Goal: Task Accomplishment & Management: Manage account settings

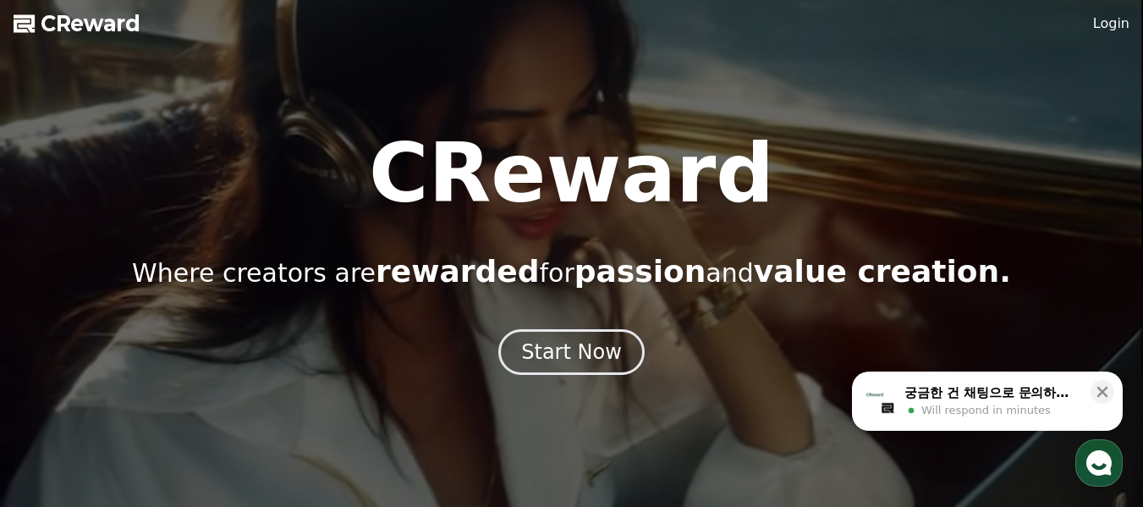
click at [1120, 30] on link "Login" at bounding box center [1111, 24] width 36 height 20
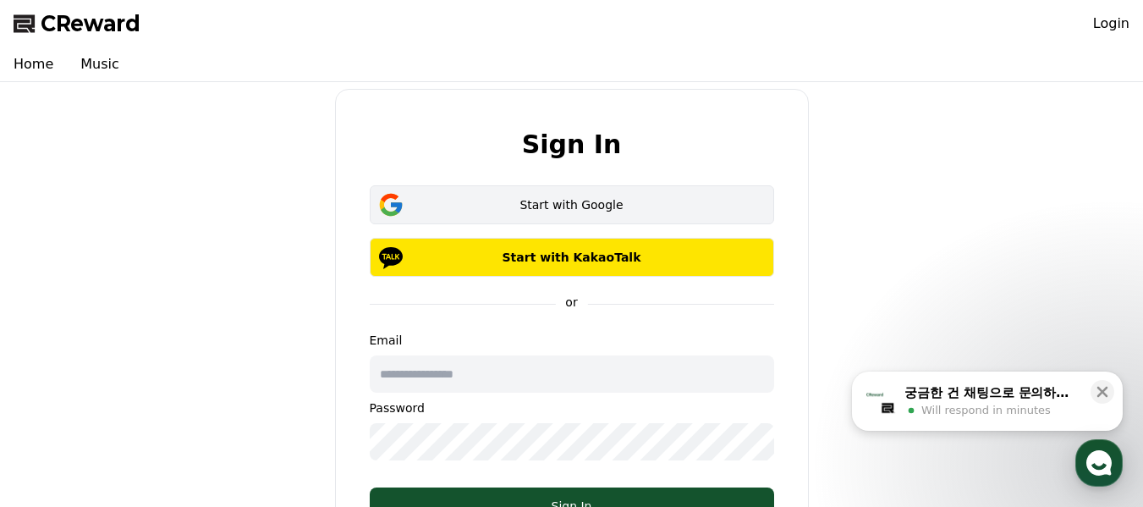
click at [540, 201] on div "Start with Google" at bounding box center [571, 204] width 355 height 17
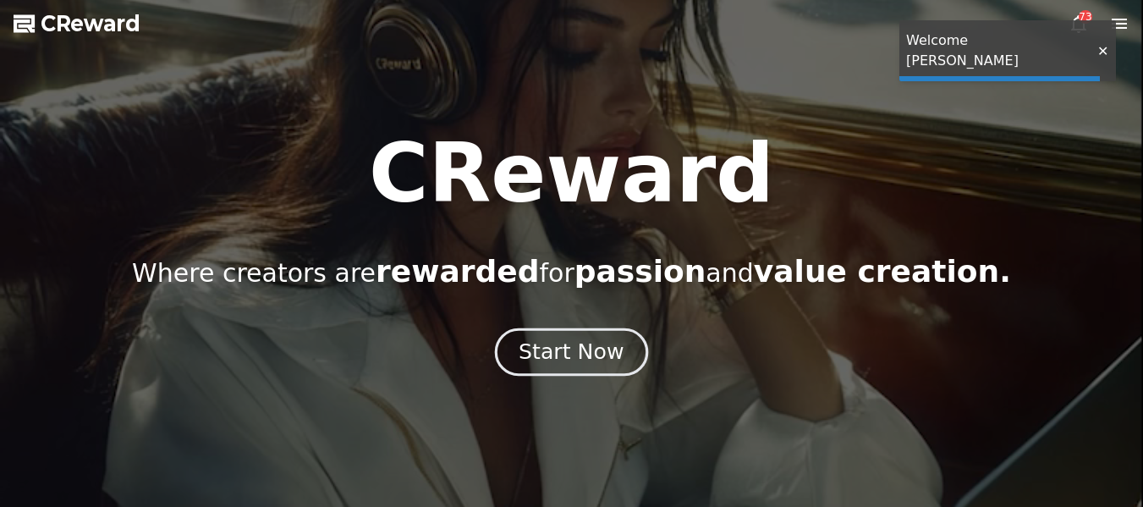
click at [589, 354] on div "Start Now" at bounding box center [570, 351] width 105 height 29
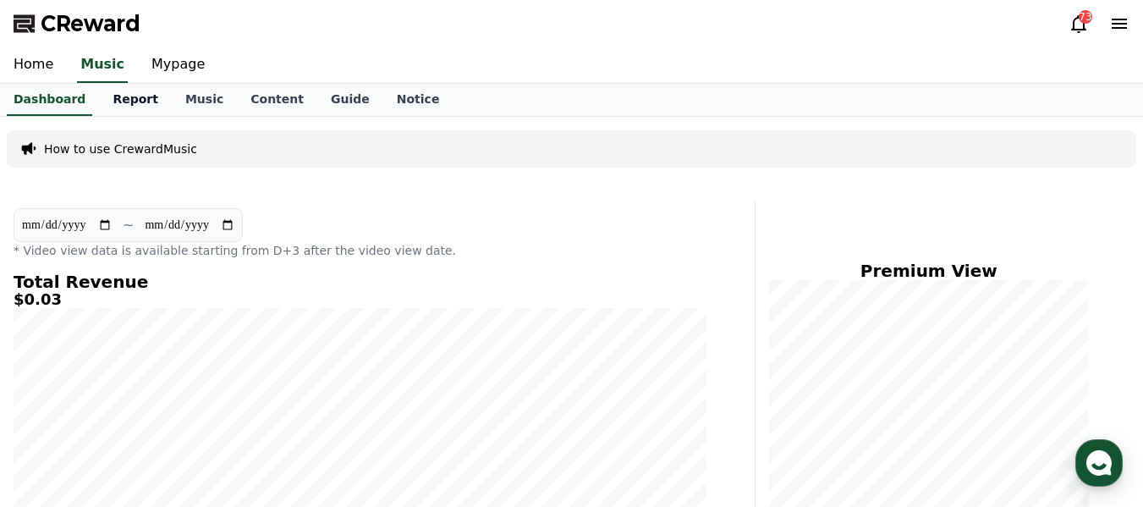
click at [146, 65] on link "Mypage" at bounding box center [178, 65] width 80 height 36
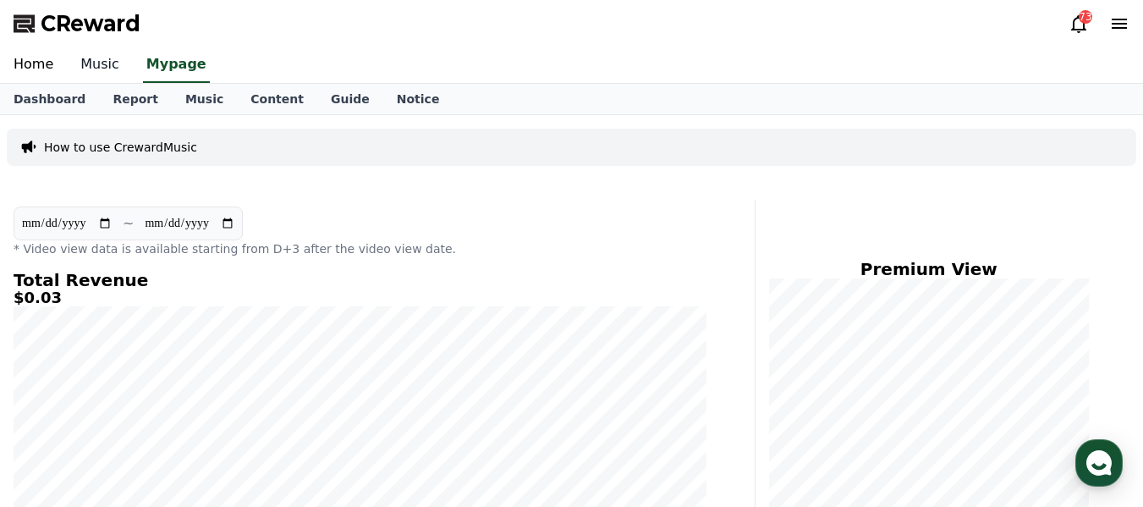
select select "**********"
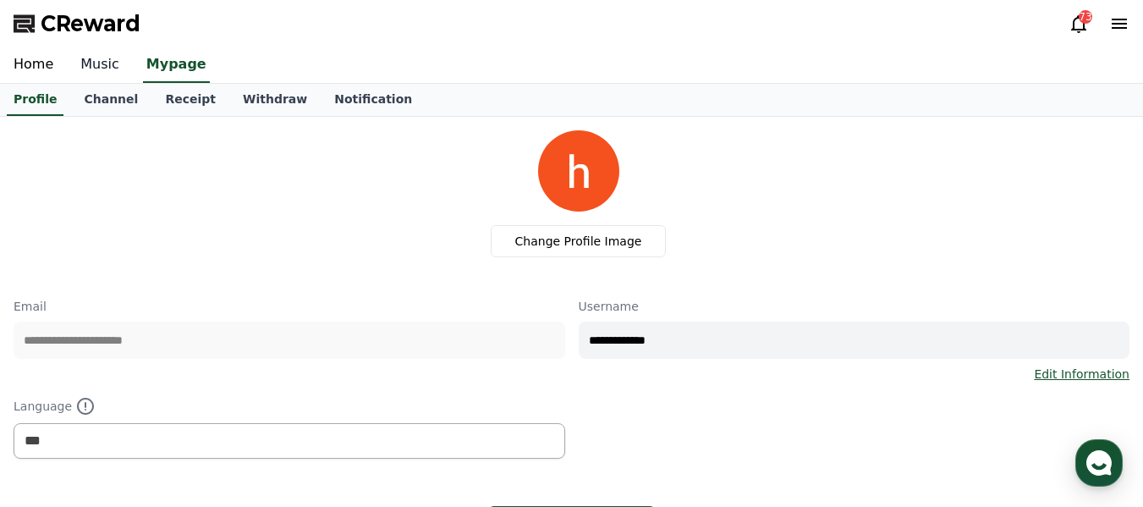
click at [102, 72] on link "Music" at bounding box center [100, 65] width 66 height 36
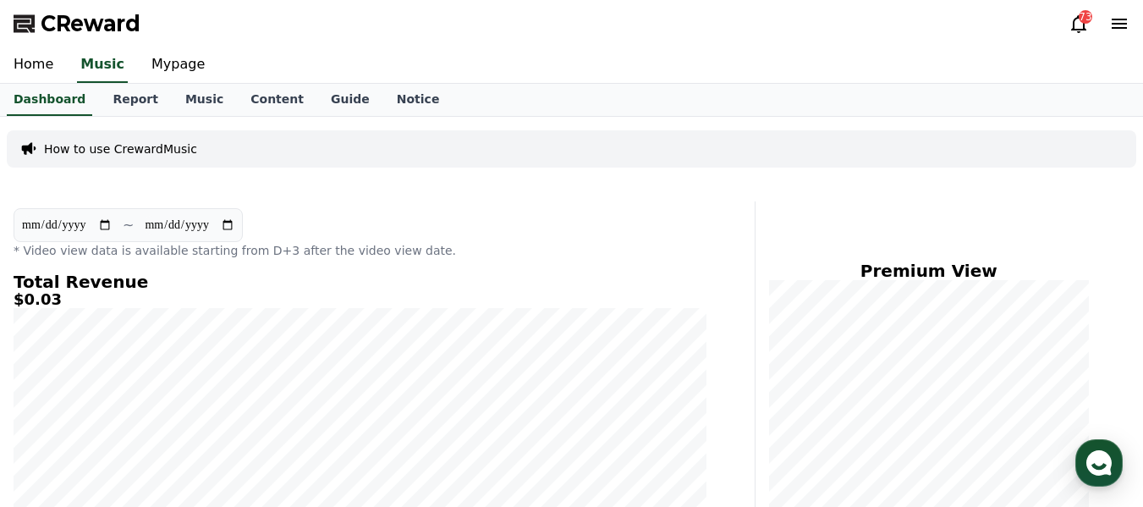
click at [1075, 27] on icon at bounding box center [1078, 24] width 20 height 20
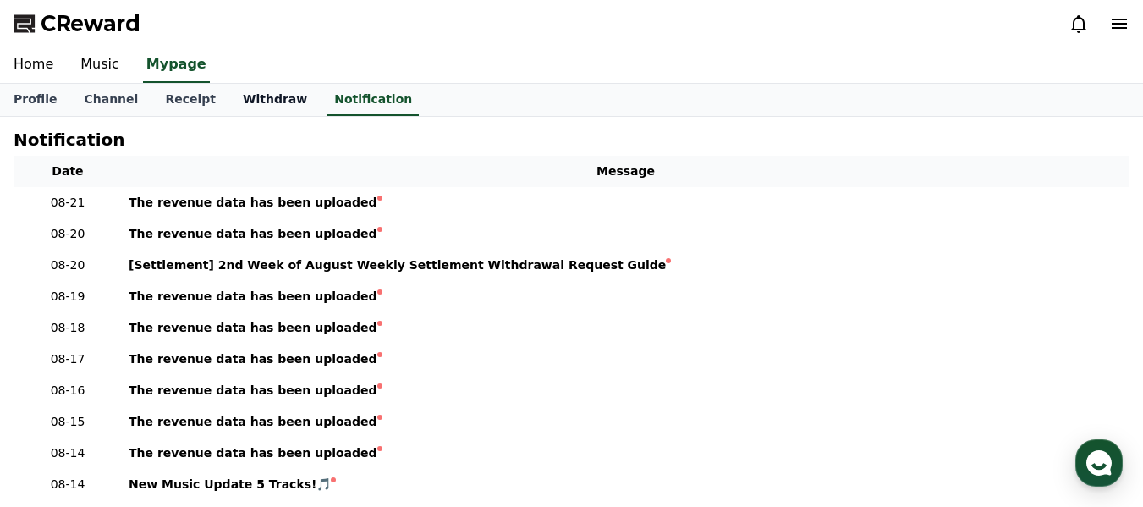
click at [230, 103] on link "Withdraw" at bounding box center [274, 100] width 91 height 32
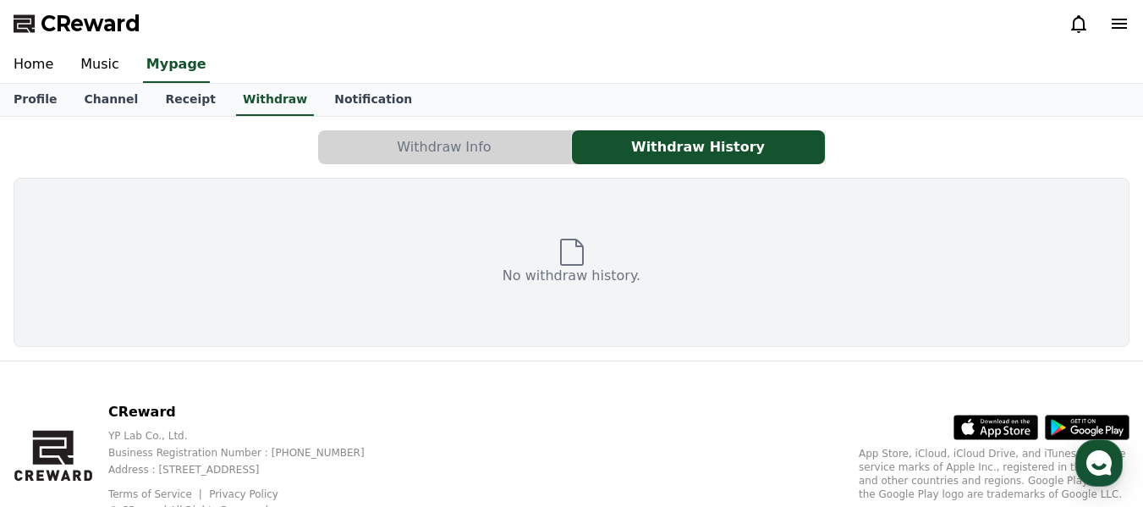
click at [474, 153] on button "Withdraw Info" at bounding box center [444, 147] width 253 height 34
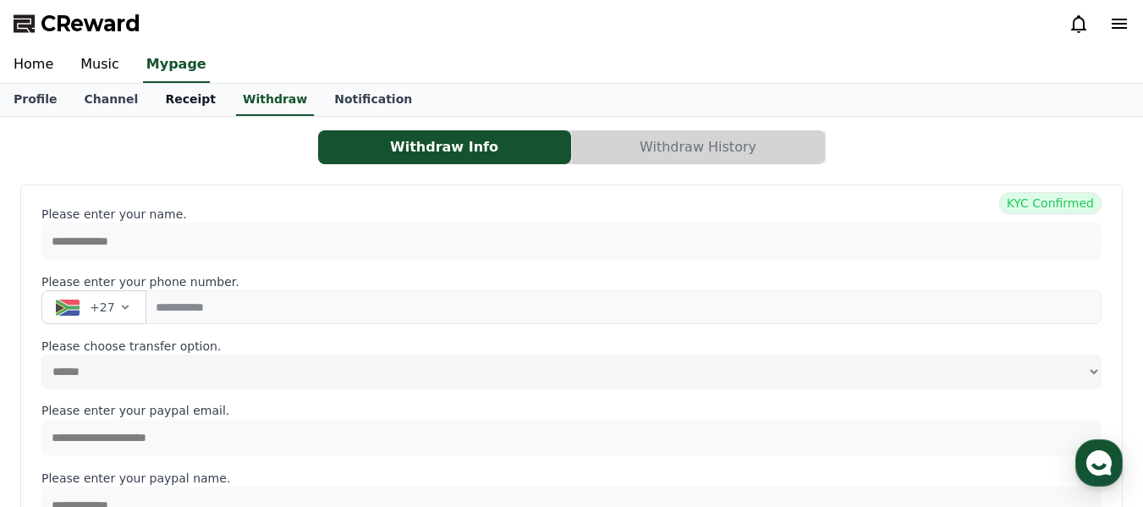
click at [171, 101] on link "Receipt" at bounding box center [190, 100] width 78 height 32
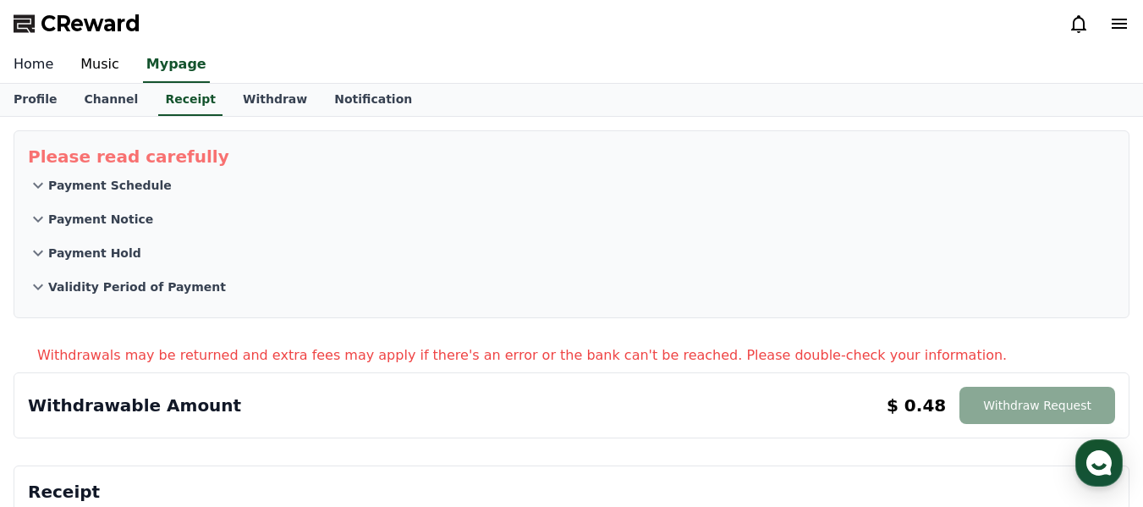
click at [35, 60] on link "Home" at bounding box center [33, 65] width 67 height 36
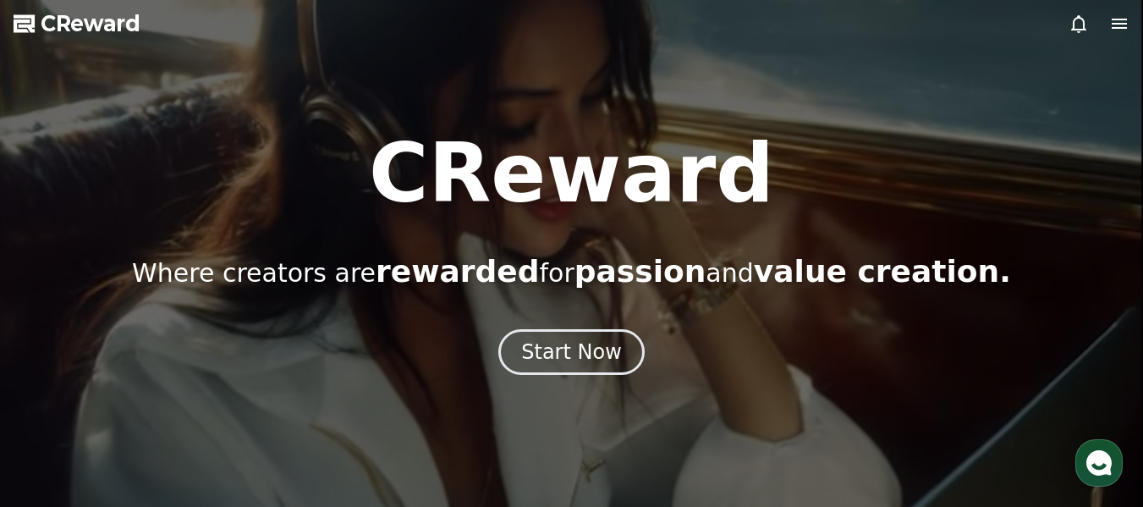
click at [1105, 20] on div at bounding box center [1098, 24] width 61 height 20
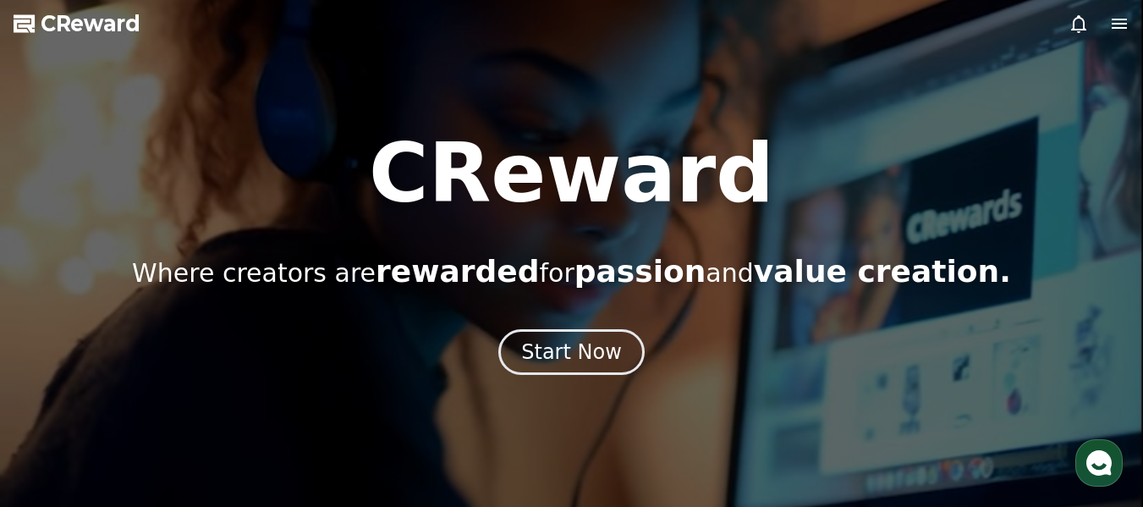
click at [1123, 20] on icon at bounding box center [1118, 24] width 15 height 10
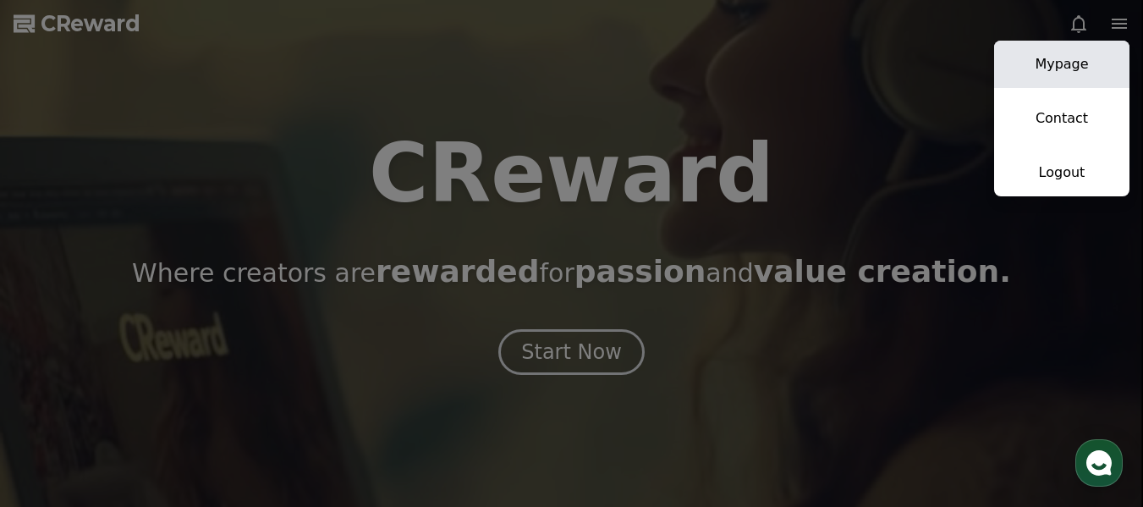
click at [1064, 69] on link "Mypage" at bounding box center [1061, 64] width 135 height 47
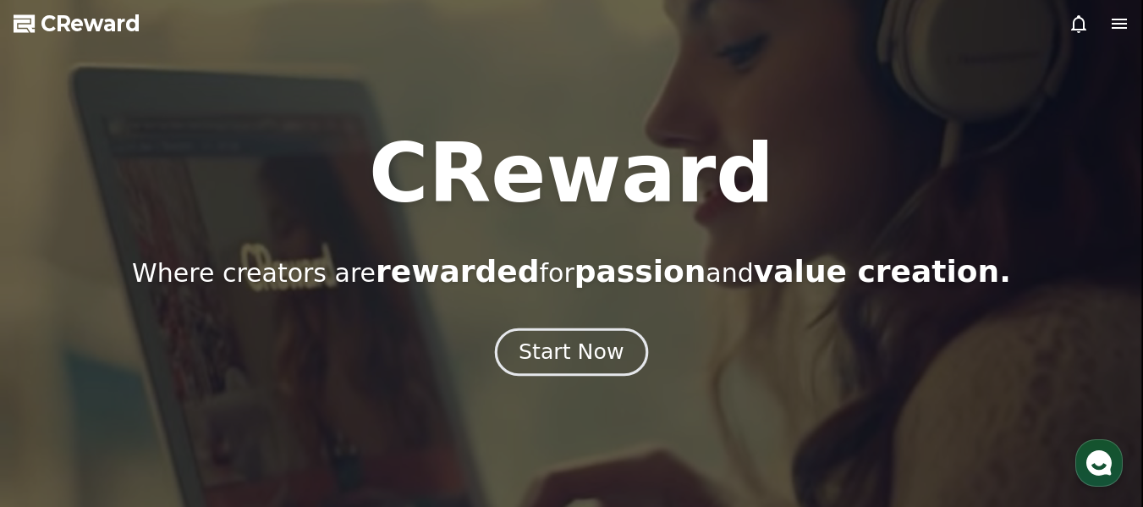
select select "**********"
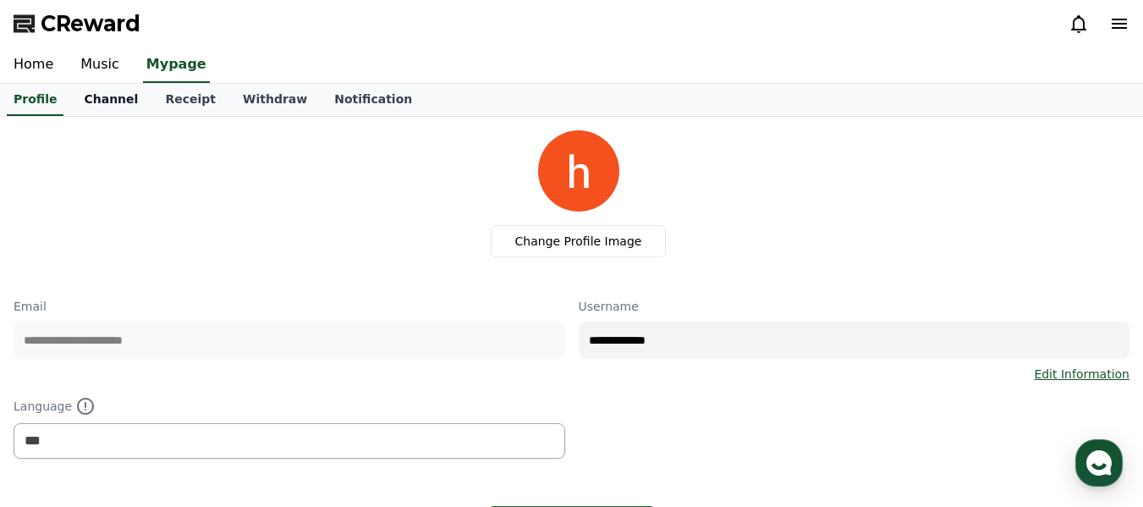
click at [87, 96] on link "Channel" at bounding box center [110, 100] width 81 height 32
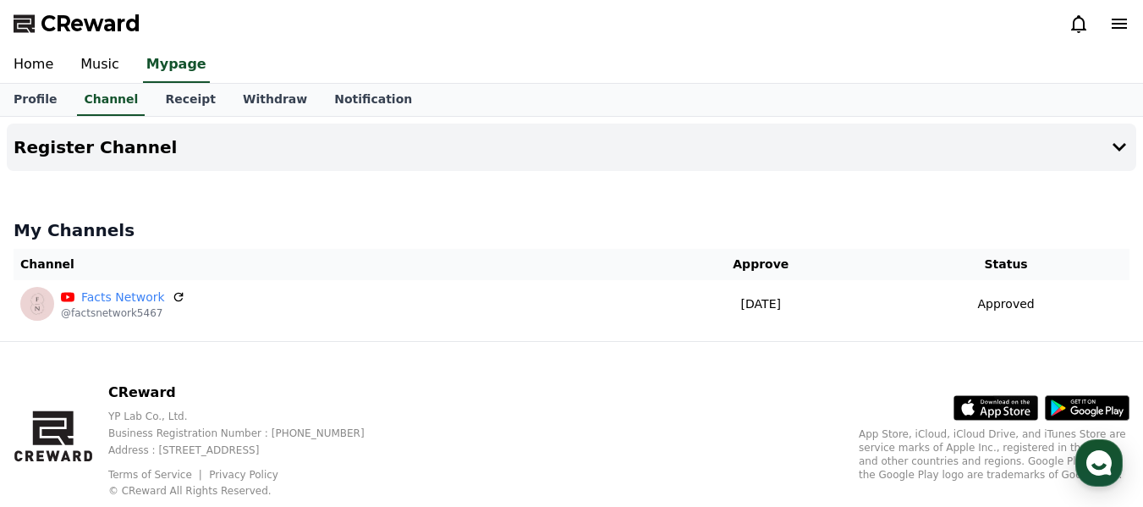
scroll to position [45, 0]
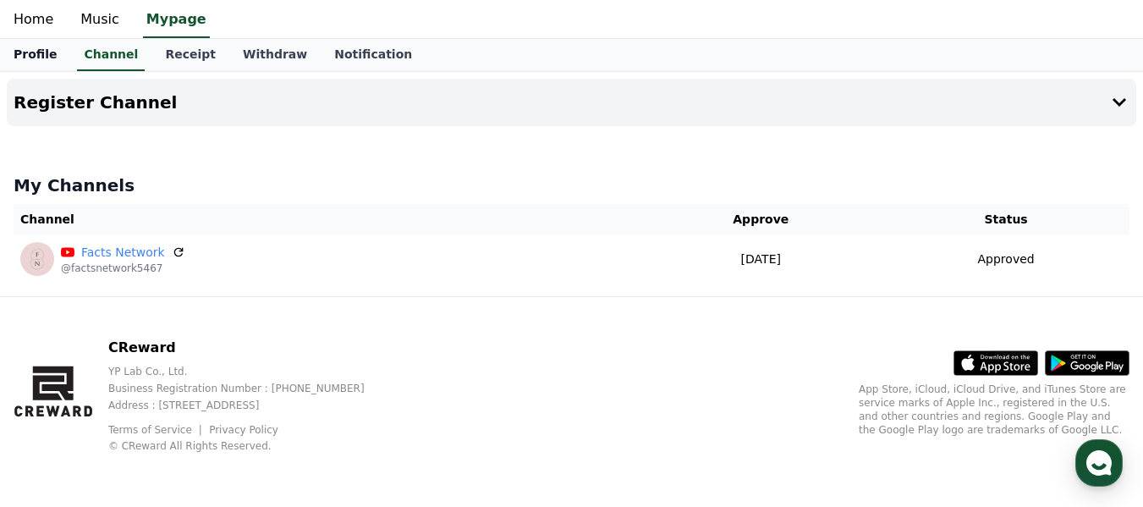
click at [39, 55] on link "Profile" at bounding box center [35, 55] width 70 height 32
select select "**********"
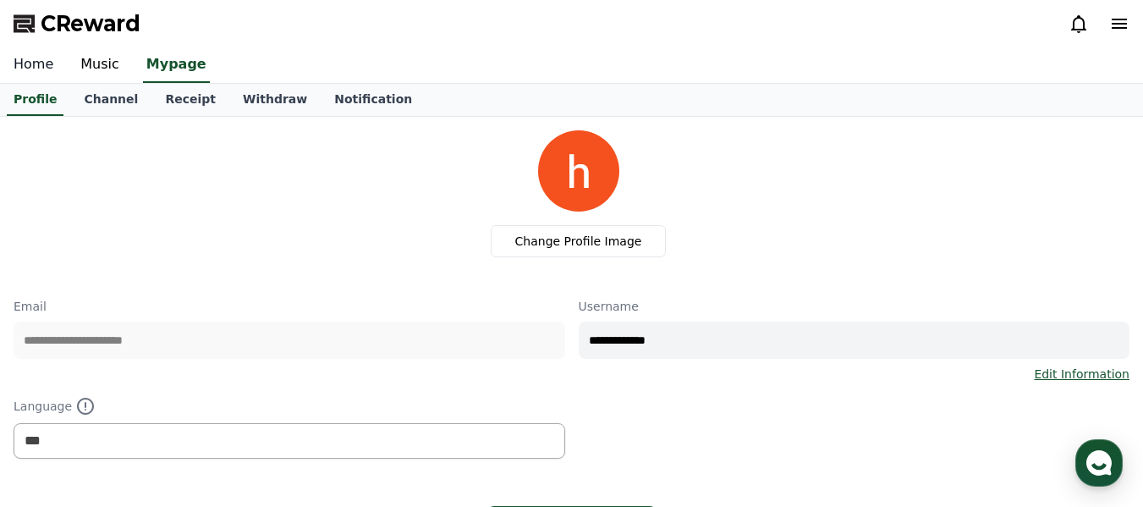
click at [36, 69] on link "Home" at bounding box center [33, 65] width 67 height 36
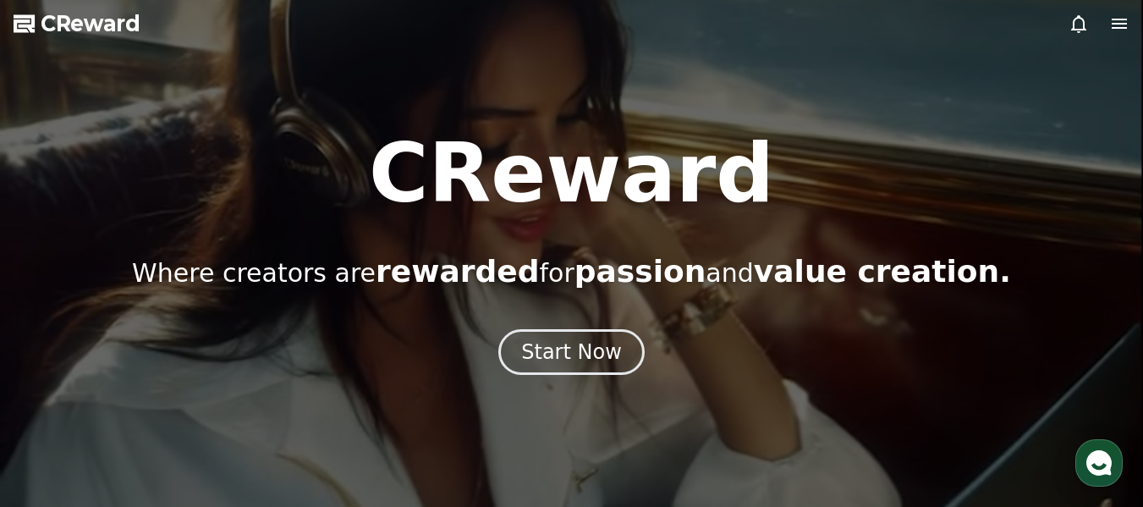
click at [1122, 29] on icon at bounding box center [1118, 24] width 15 height 10
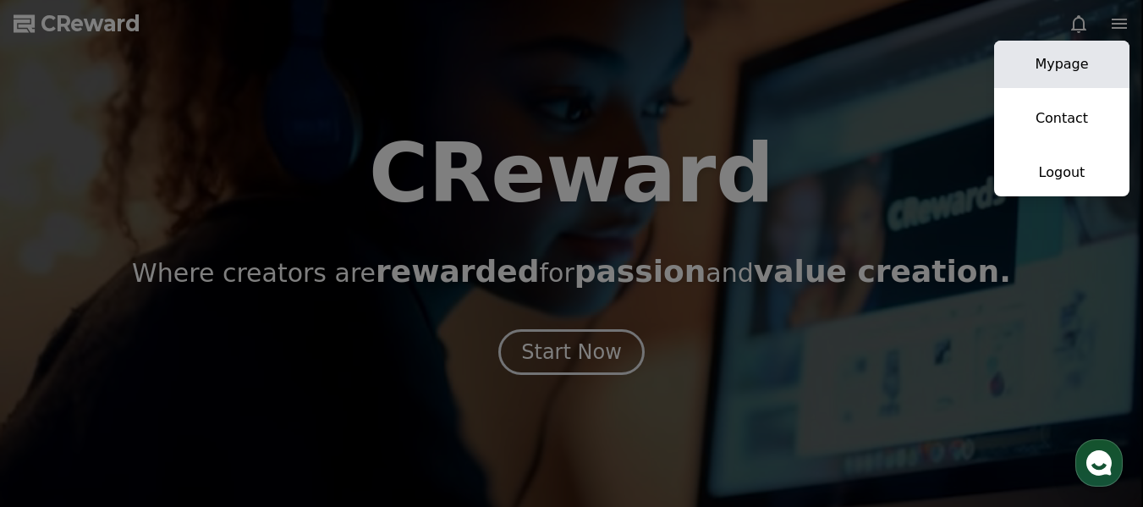
click at [1050, 56] on link "Mypage" at bounding box center [1061, 64] width 135 height 47
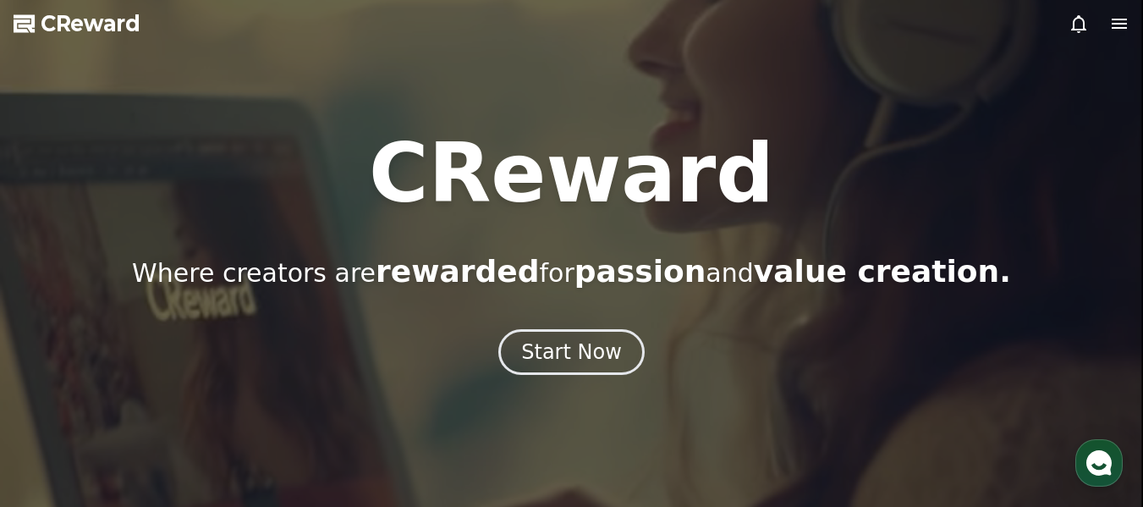
select select "**********"
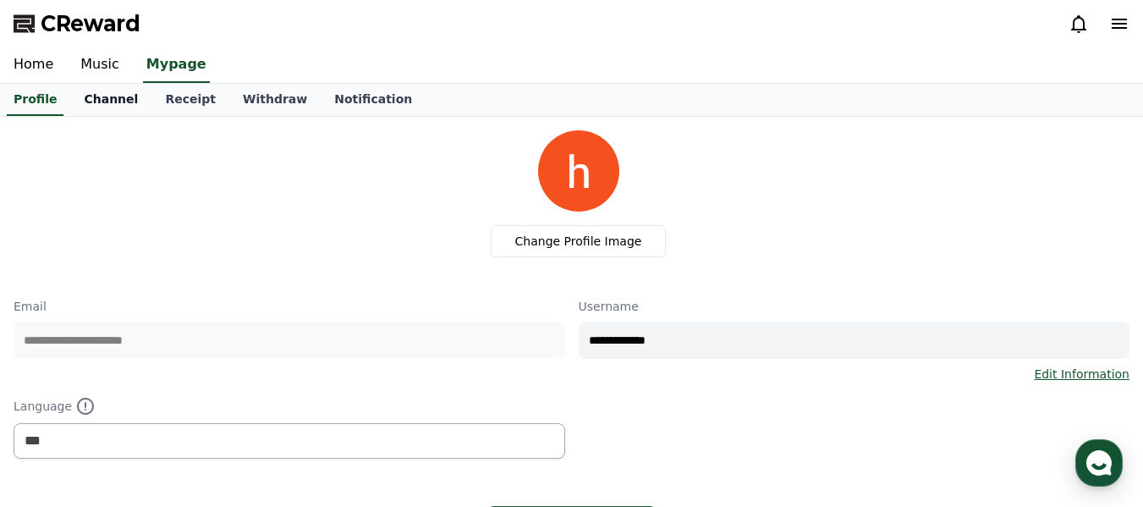
click at [125, 103] on link "Channel" at bounding box center [110, 100] width 81 height 32
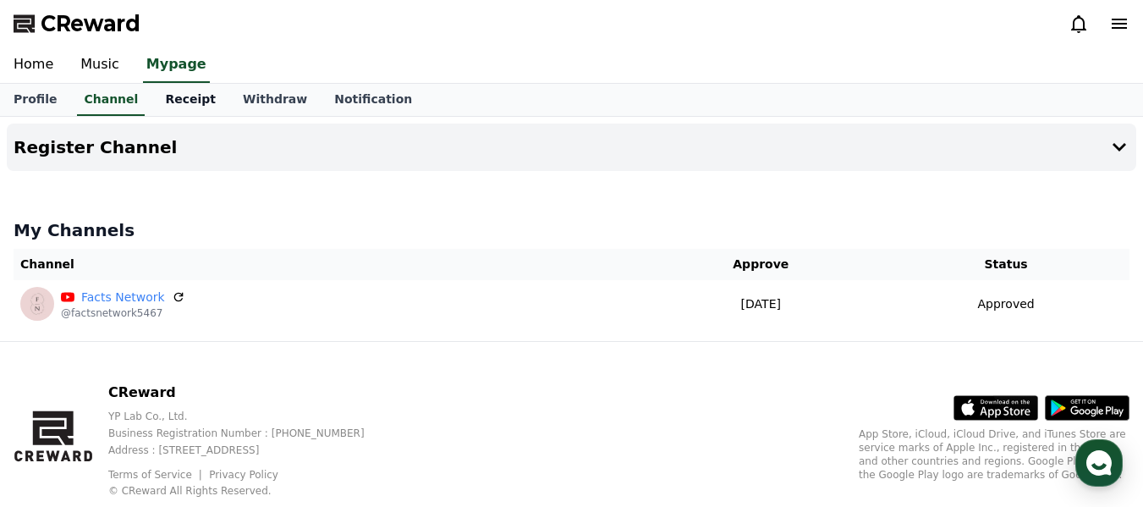
click at [151, 93] on link "Receipt" at bounding box center [190, 100] width 78 height 32
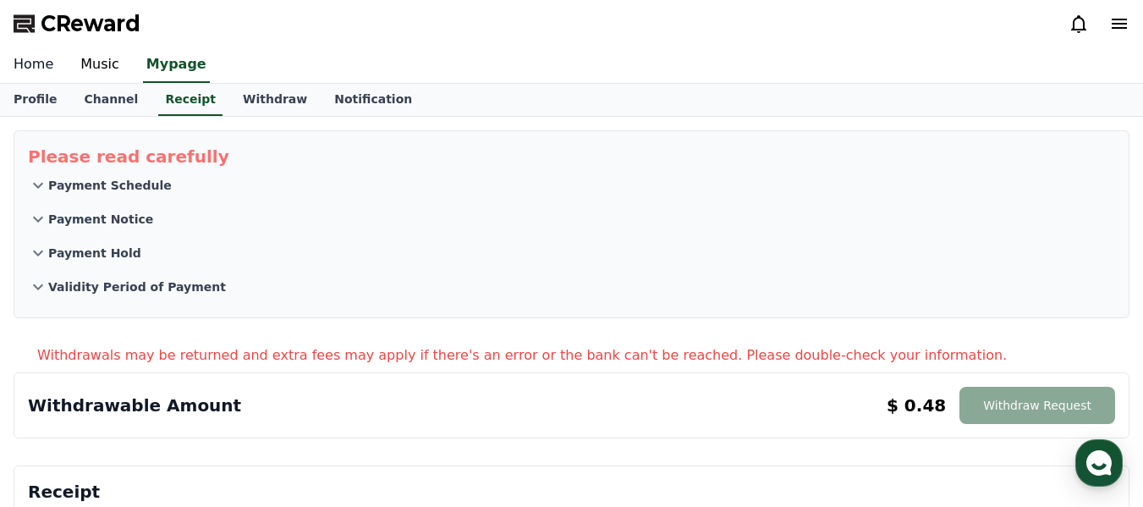
click at [27, 61] on link "Home" at bounding box center [33, 65] width 67 height 36
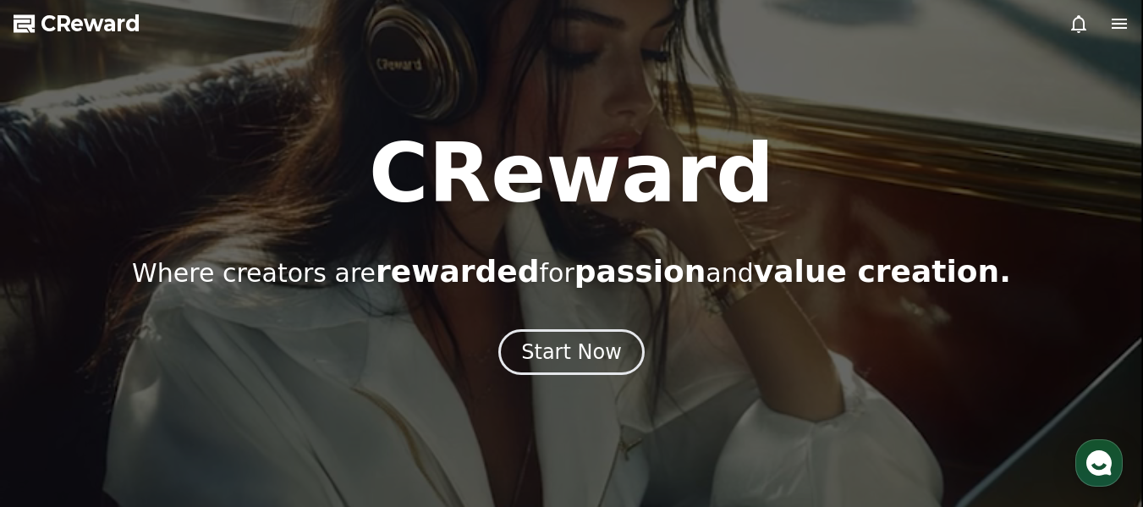
click at [1133, 33] on div at bounding box center [571, 253] width 1143 height 507
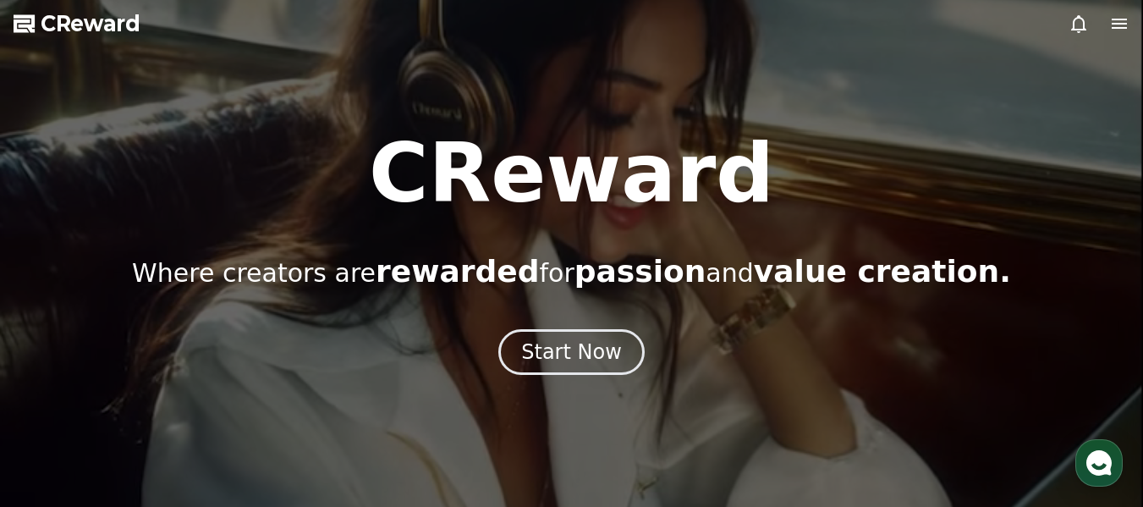
click at [1118, 25] on icon at bounding box center [1118, 24] width 15 height 10
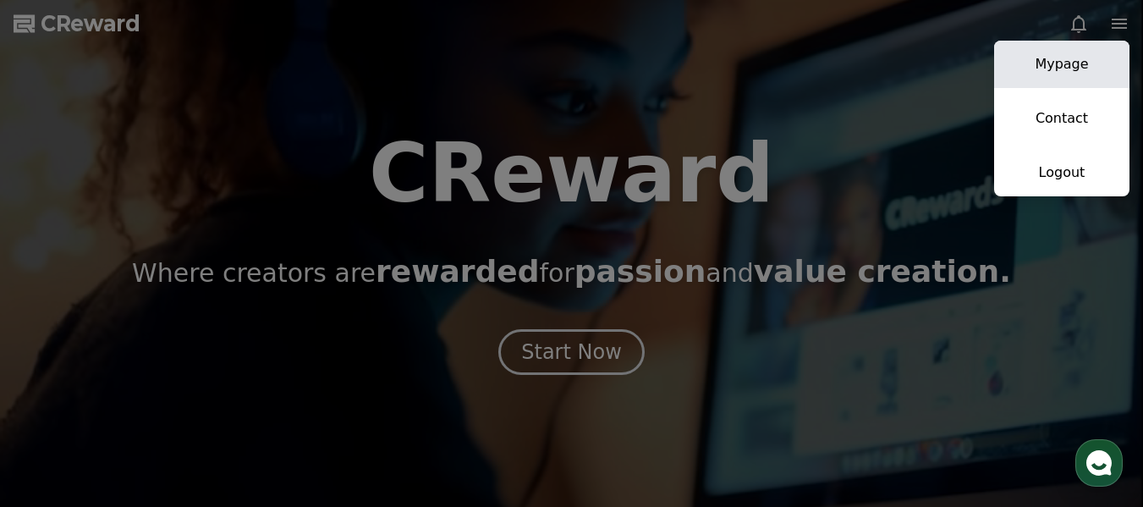
click at [1067, 76] on link "Mypage" at bounding box center [1061, 64] width 135 height 47
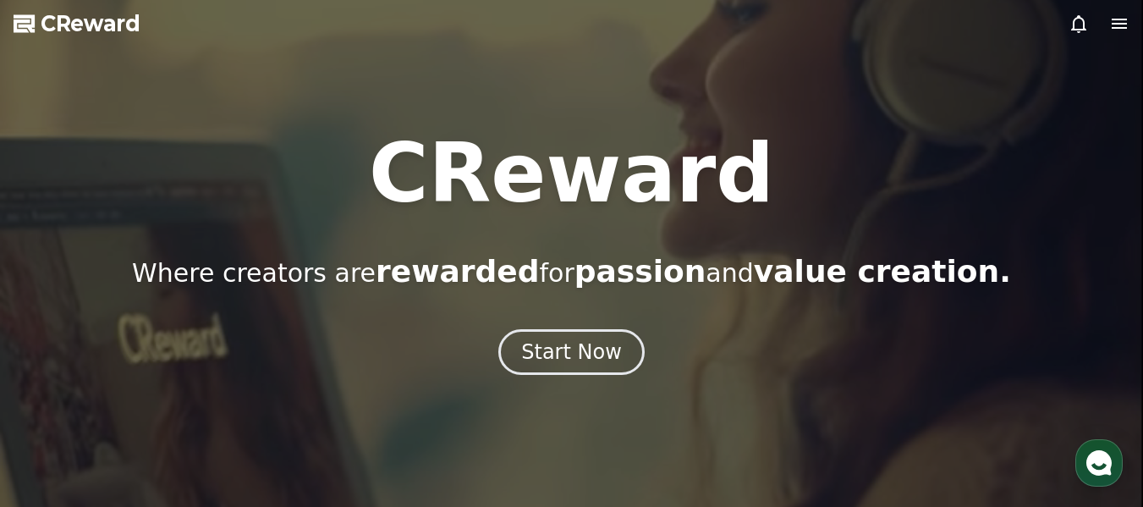
select select "**********"
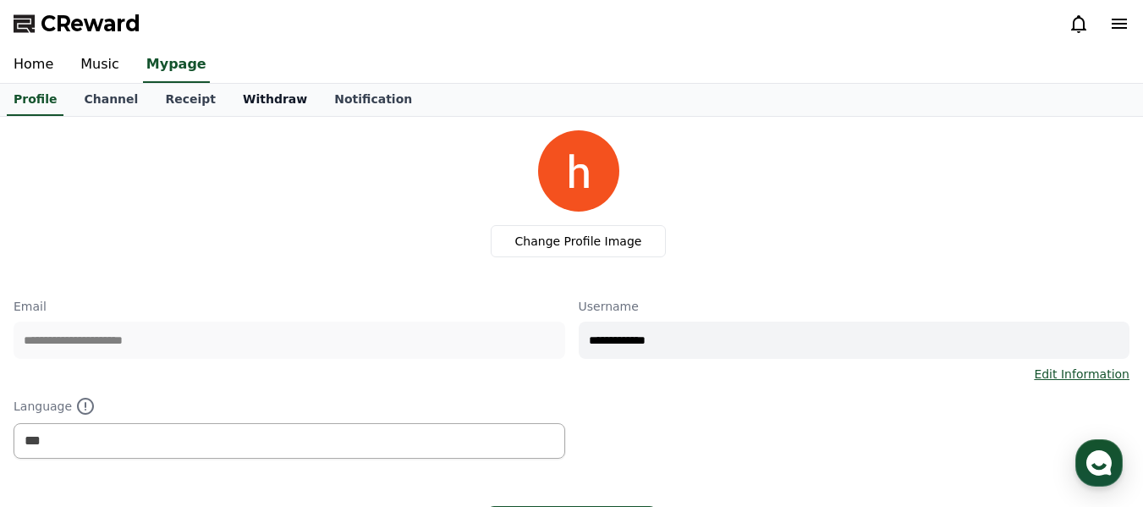
click at [250, 101] on link "Withdraw" at bounding box center [274, 100] width 91 height 32
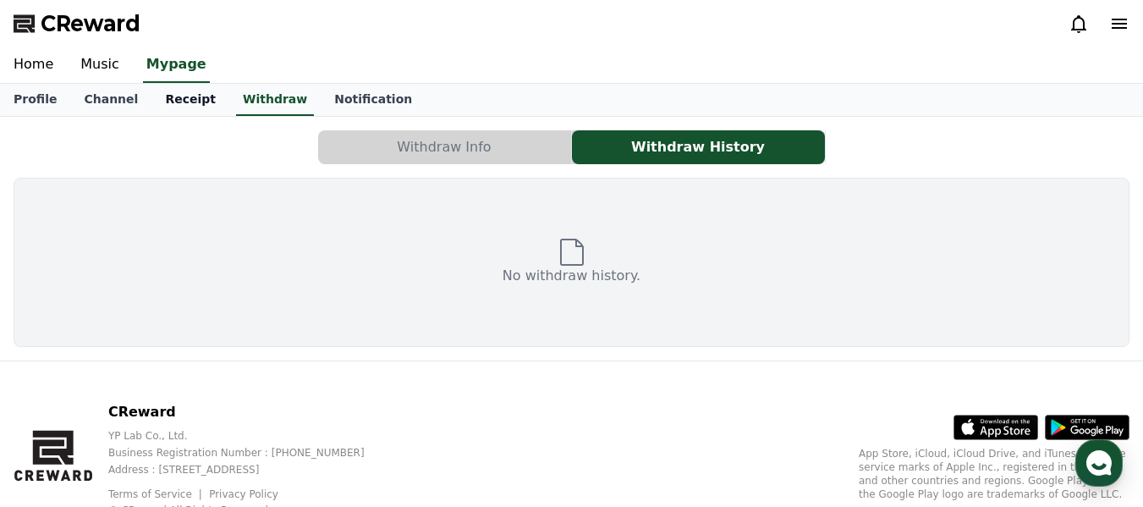
click at [175, 100] on link "Receipt" at bounding box center [190, 100] width 78 height 32
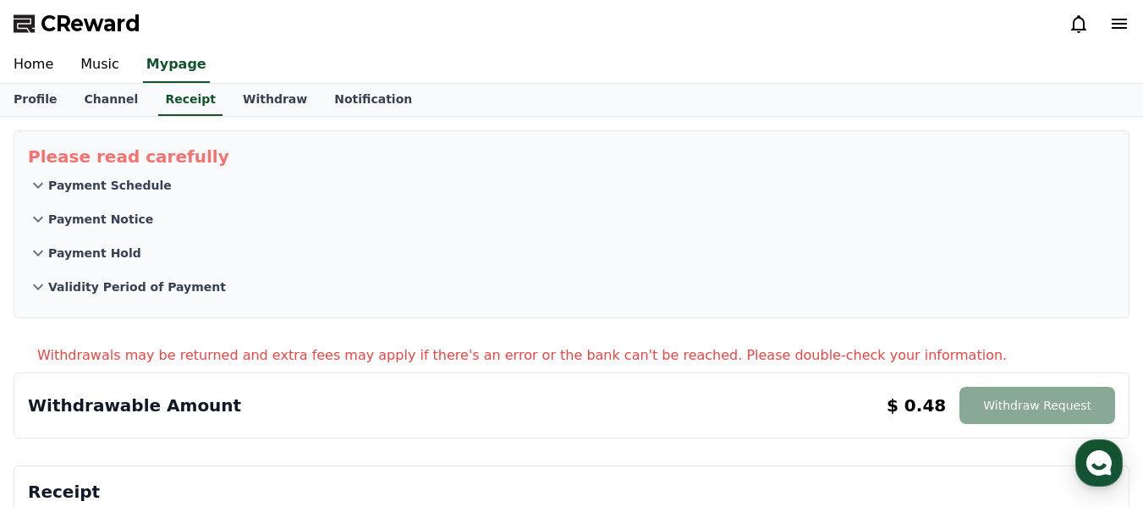
scroll to position [254, 0]
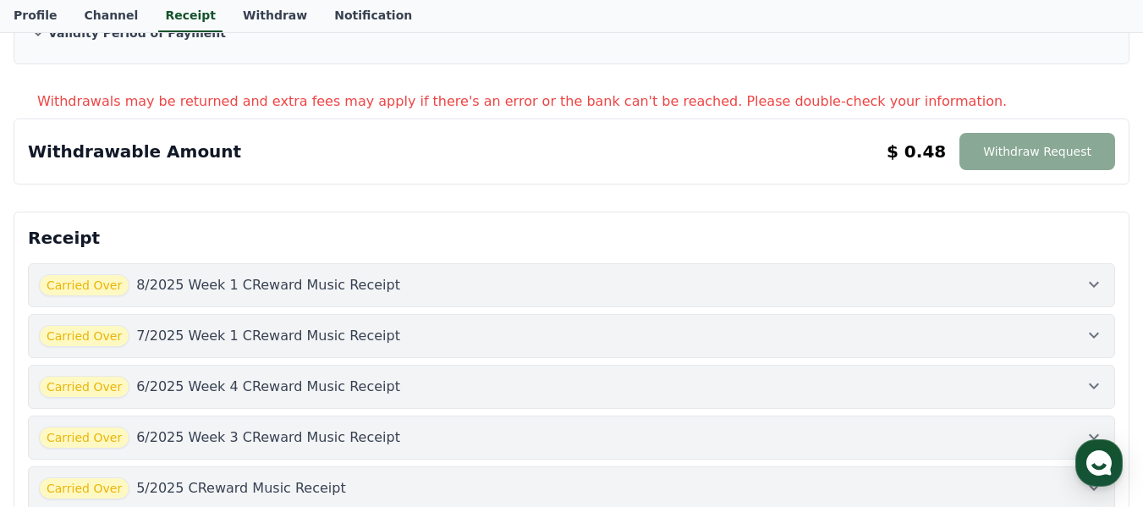
click at [1099, 288] on icon at bounding box center [1093, 284] width 20 height 20
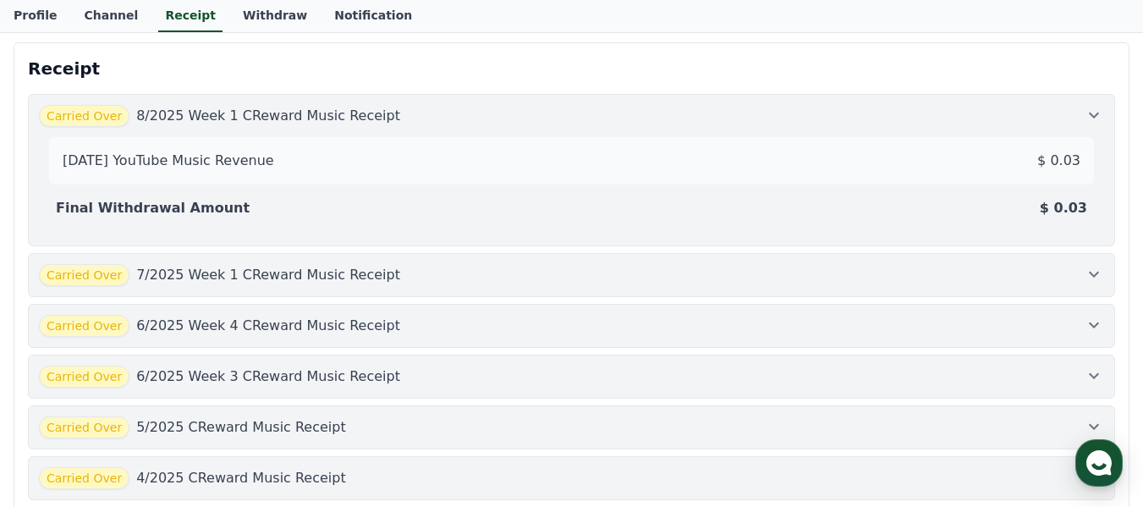
scroll to position [507, 0]
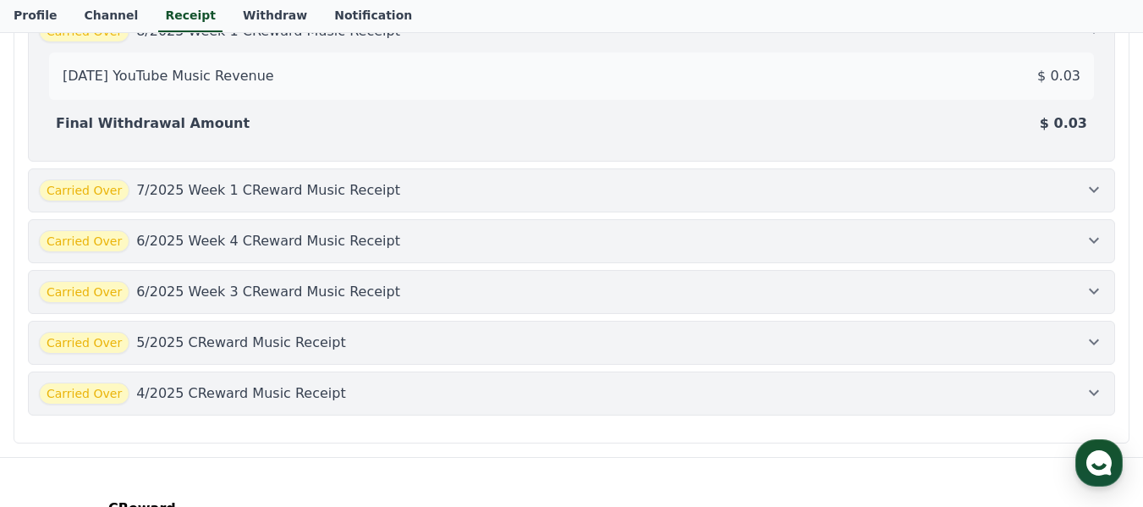
click at [1097, 188] on icon at bounding box center [1094, 190] width 10 height 6
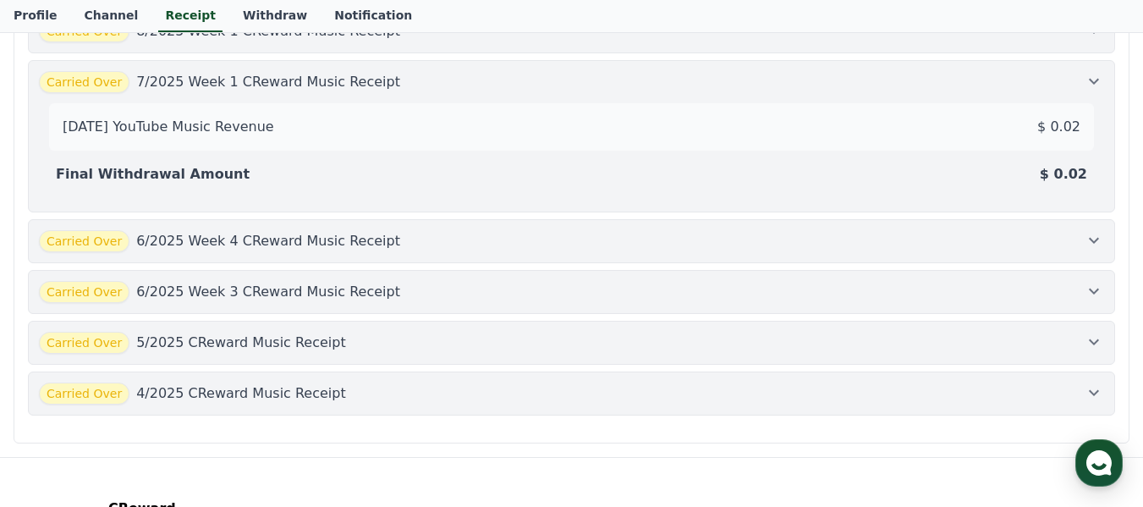
scroll to position [85, 0]
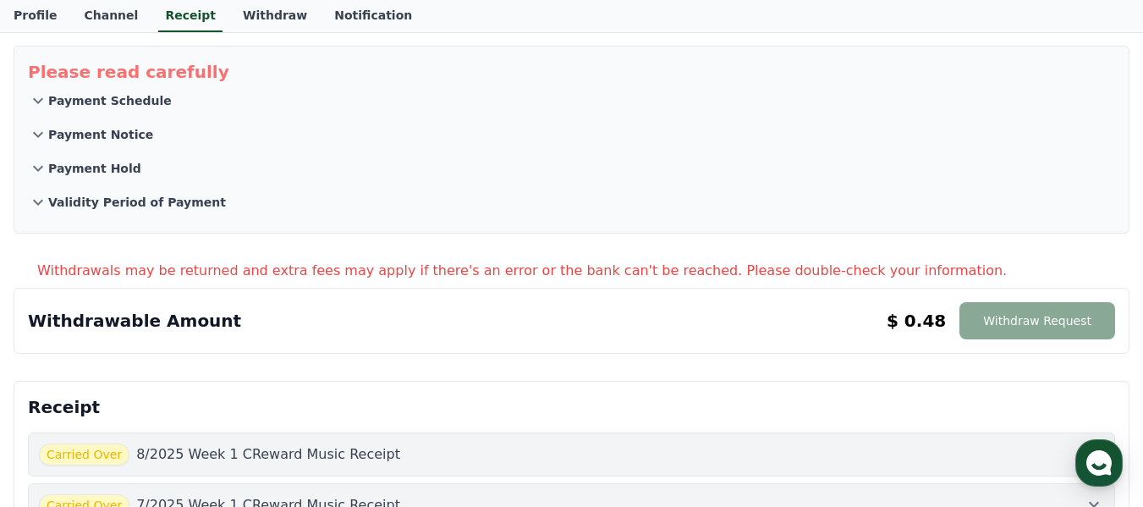
click at [716, 325] on div "Withdrawable Amount $ 0.48 Withdraw Request $ 0.48 Withdraw Request" at bounding box center [571, 320] width 1087 height 37
